Goal: Transaction & Acquisition: Purchase product/service

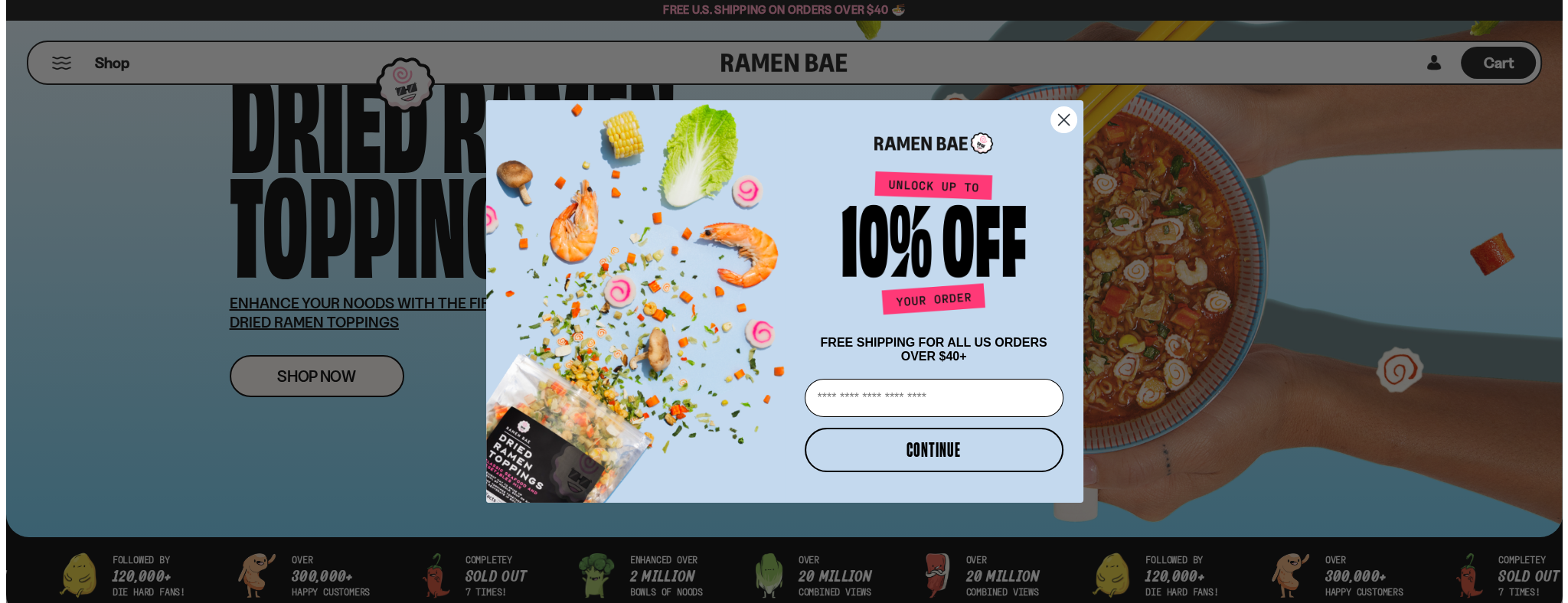
scroll to position [102, 0]
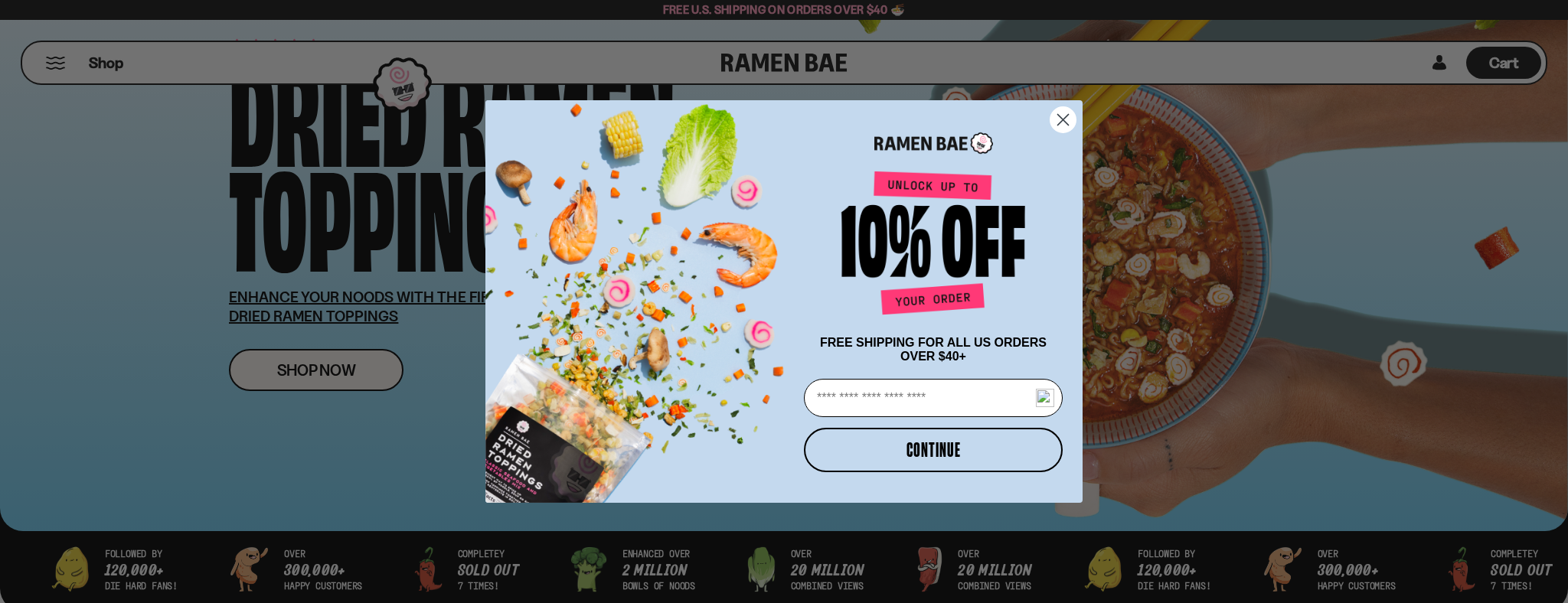
click at [1058, 109] on circle "Close dialog" at bounding box center [1062, 119] width 25 height 25
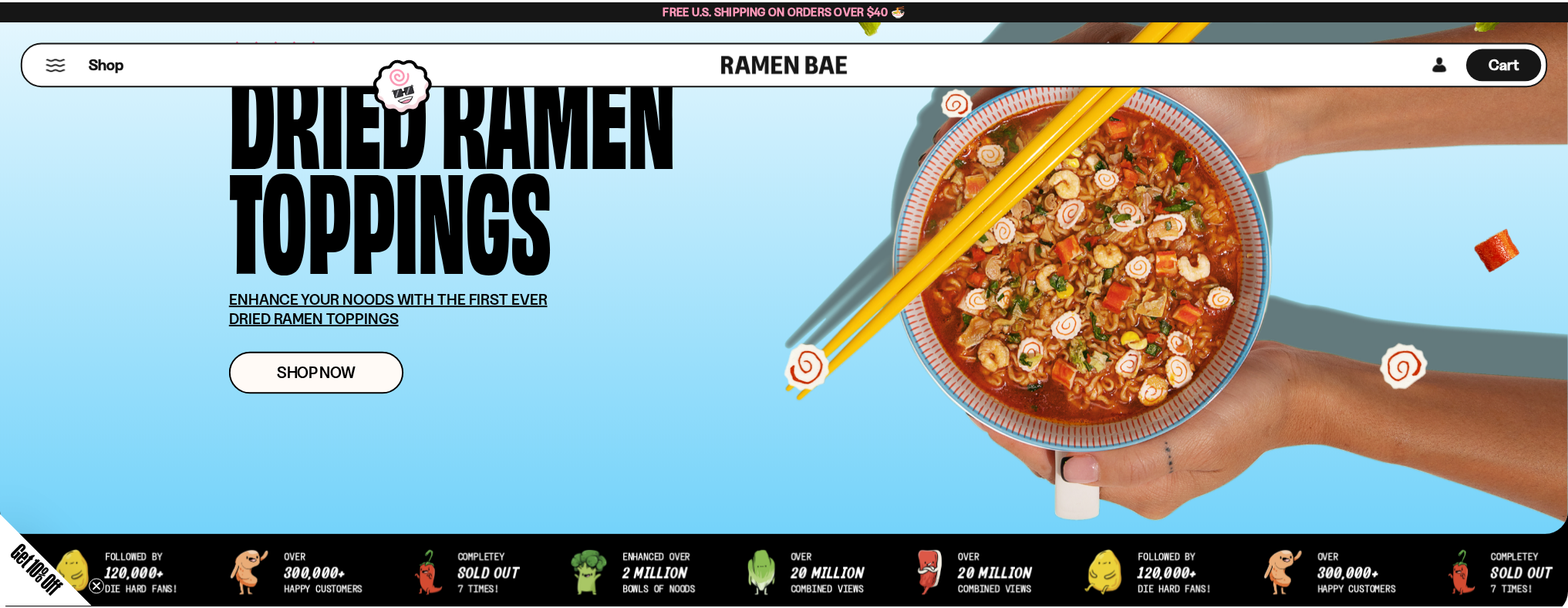
scroll to position [103, 0]
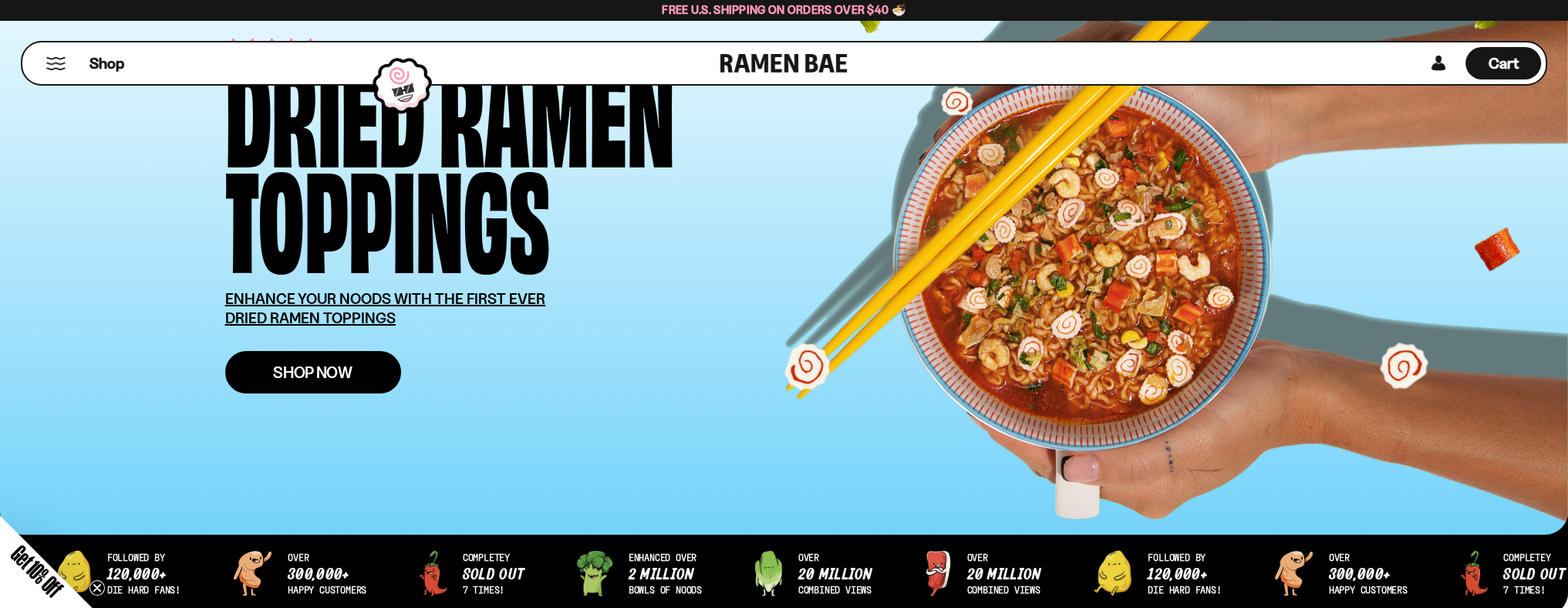
click at [319, 376] on span "Shop Now" at bounding box center [312, 373] width 79 height 16
